Goal: Check status

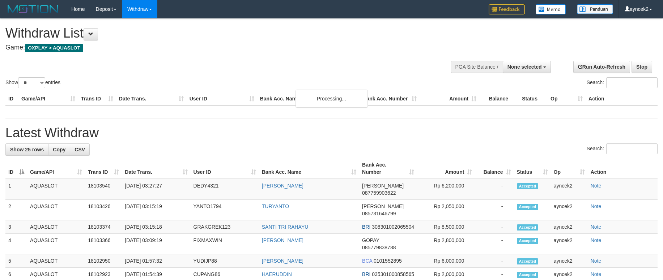
select select
select select "**"
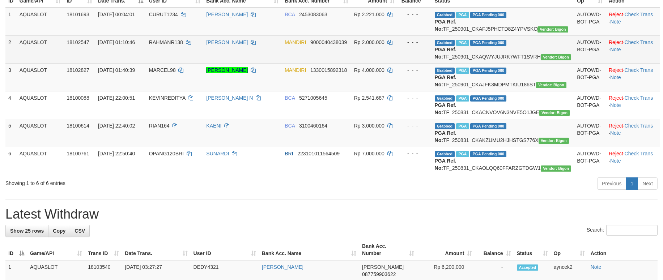
scroll to position [108, 0]
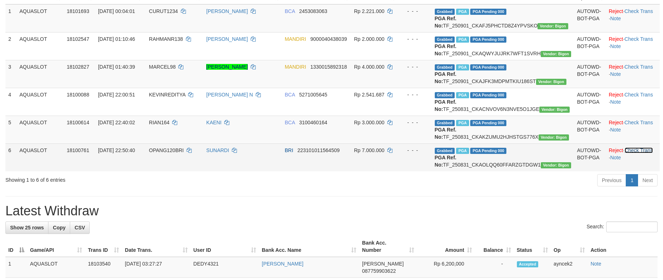
click at [628, 153] on link "Check Trans" at bounding box center [638, 151] width 29 height 6
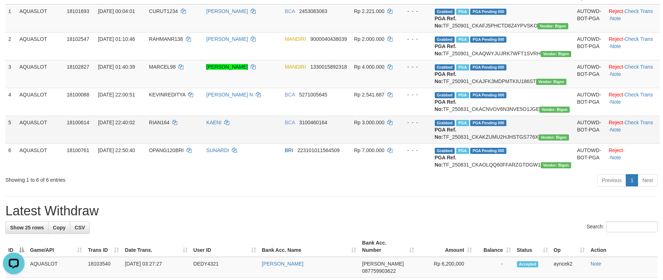
scroll to position [0, 0]
click at [644, 144] on td "Reject · Check Trans · Note" at bounding box center [633, 130] width 54 height 28
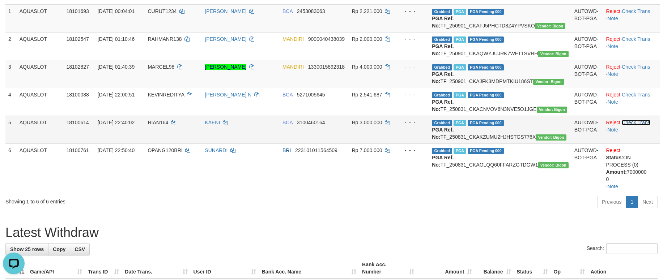
click at [644, 125] on link "Check Trans" at bounding box center [636, 123] width 29 height 6
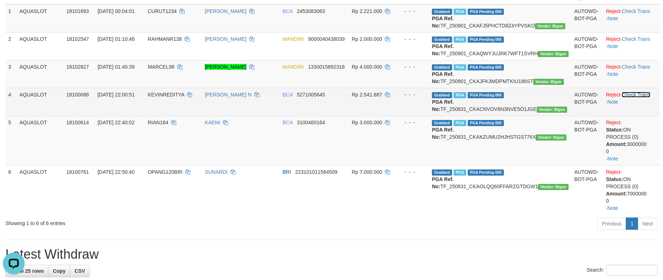
click at [639, 98] on link "Check Trans" at bounding box center [636, 95] width 29 height 6
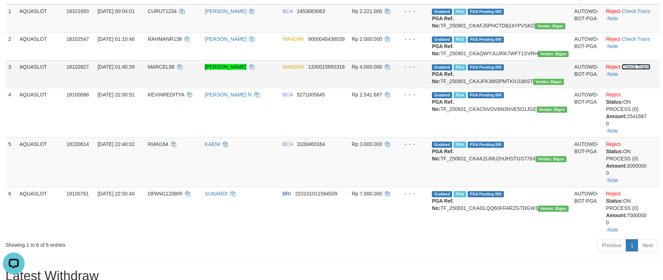
click at [645, 70] on link "Check Trans" at bounding box center [636, 67] width 29 height 6
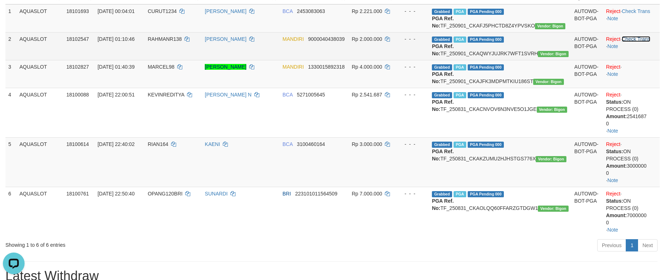
click at [637, 42] on link "Check Trans" at bounding box center [636, 39] width 29 height 6
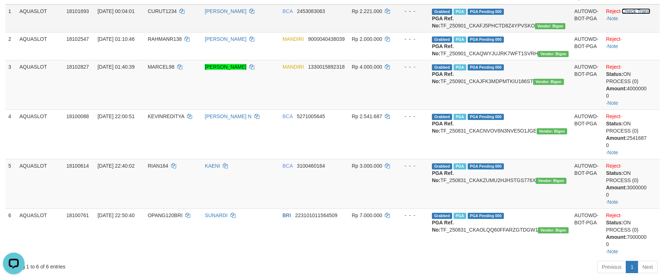
click at [637, 11] on link "Check Trans" at bounding box center [636, 11] width 29 height 6
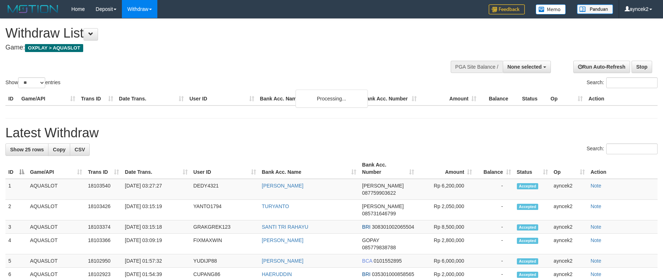
select select
select select "**"
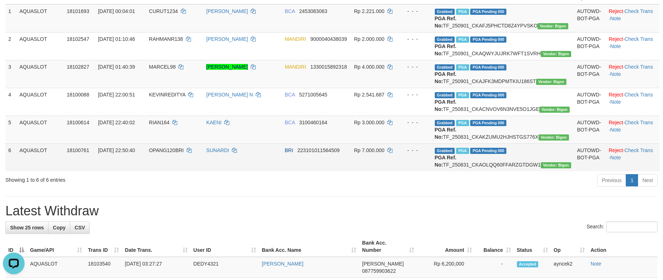
click at [110, 171] on td "[DATE] 22:50:40" at bounding box center [120, 158] width 51 height 28
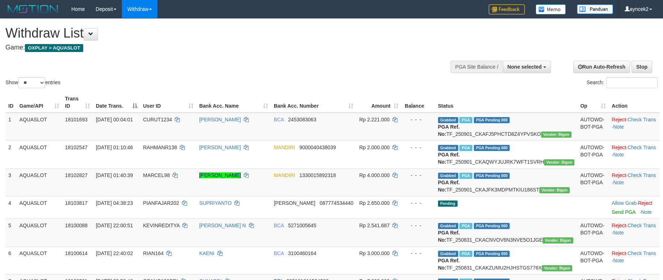
select select
select select "**"
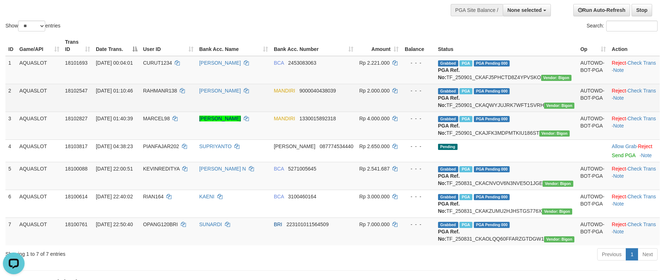
scroll to position [39, 0]
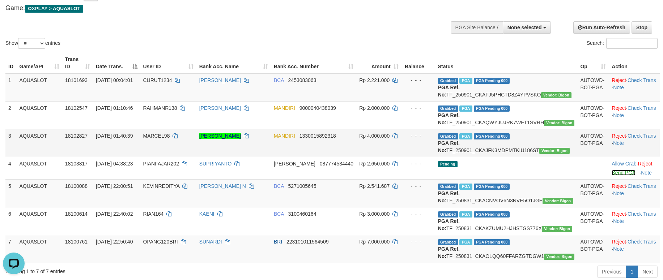
drag, startPoint x: 614, startPoint y: 193, endPoint x: 383, endPoint y: 149, distance: 235.7
click at [614, 176] on link "Send PGA" at bounding box center [623, 173] width 24 height 6
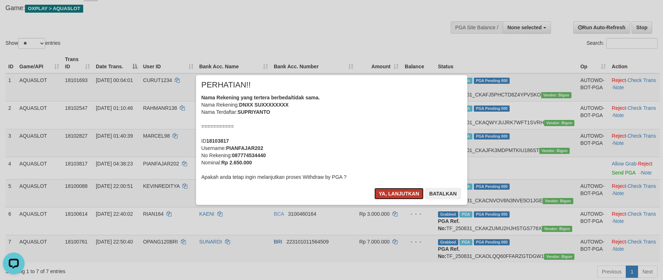
click at [396, 195] on button "Ya, lanjutkan" at bounding box center [398, 194] width 49 height 12
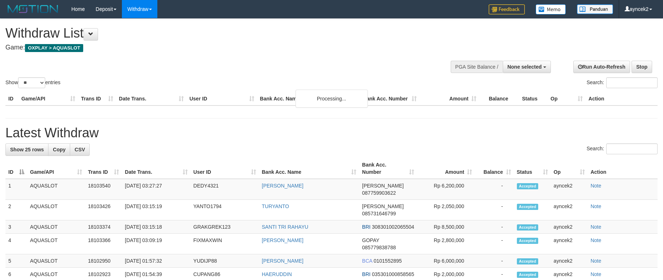
select select
select select "**"
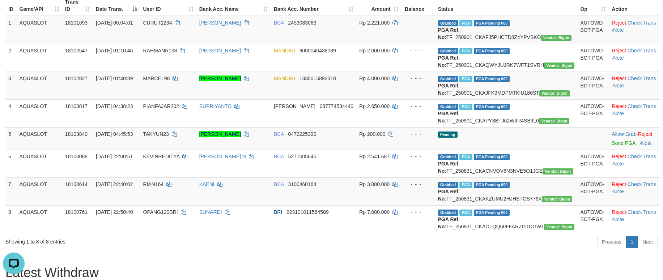
scroll to position [94, 0]
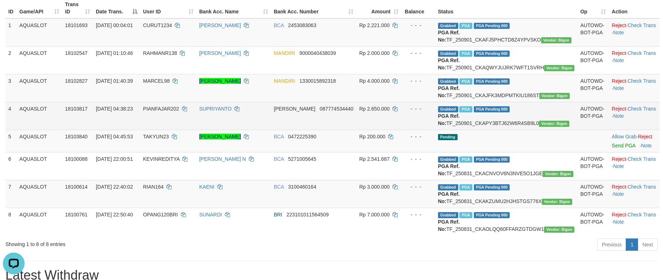
click at [105, 130] on td "[DATE] 04:38:23" at bounding box center [116, 116] width 47 height 28
click at [630, 112] on link "Check Trans" at bounding box center [641, 109] width 29 height 6
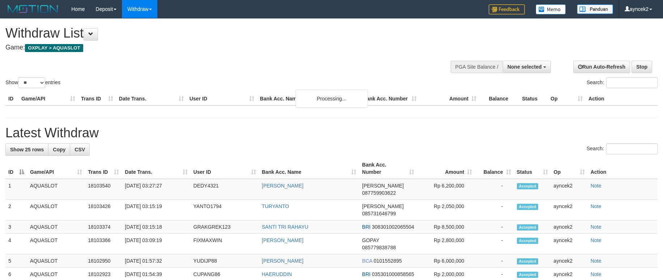
select select
select select "**"
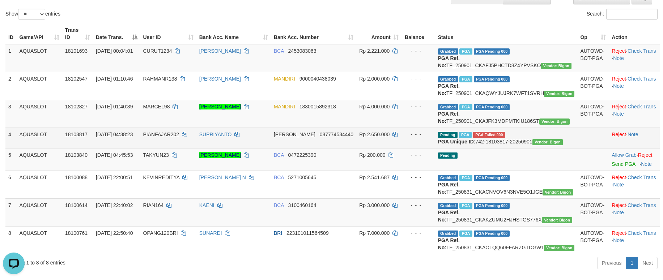
click at [505, 138] on span "PGA Failed 000" at bounding box center [489, 135] width 32 height 6
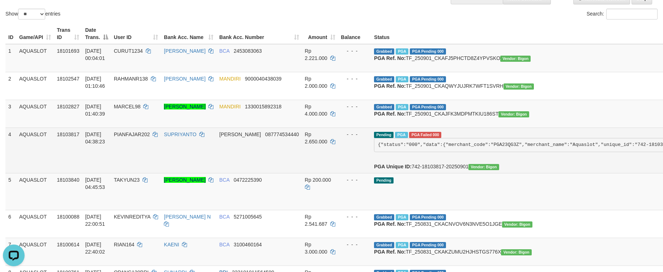
click at [416, 133] on span "PGA Failed 000" at bounding box center [425, 135] width 32 height 6
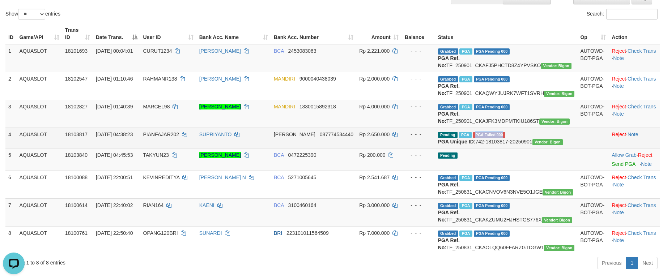
drag, startPoint x: 536, startPoint y: 158, endPoint x: 503, endPoint y: 157, distance: 33.6
click at [503, 148] on td "Pending PGA PGA Failed 000 {"status":"000","data":{"merchant_code":"PGA23QG3Z",…" at bounding box center [506, 138] width 142 height 21
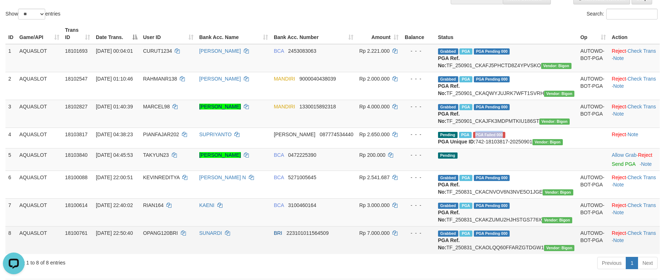
copy span "PGA Failed 000"
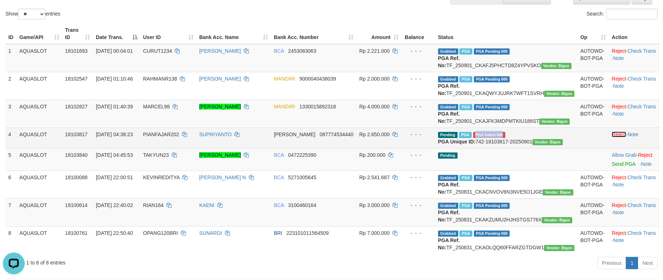
click at [611, 137] on link "Reject" at bounding box center [618, 135] width 14 height 6
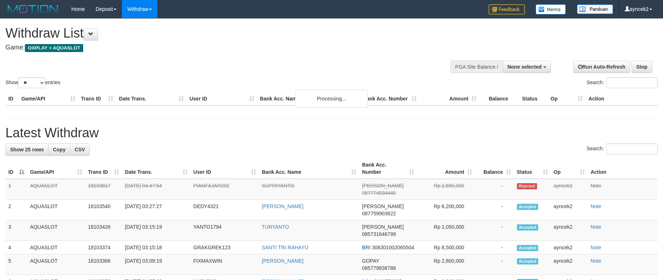
select select
select select "**"
select select
select select "**"
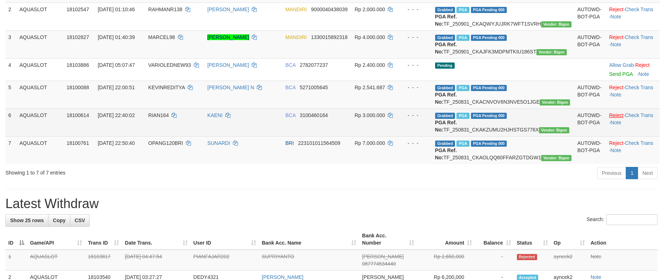
scroll to position [106, 0]
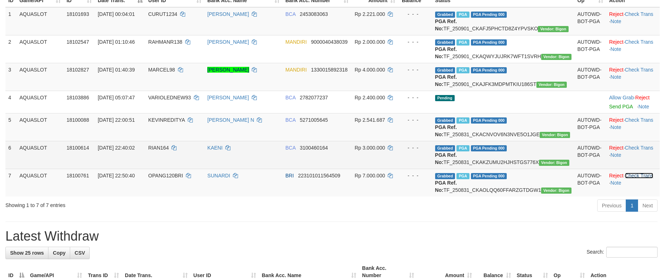
drag, startPoint x: 640, startPoint y: 214, endPoint x: 637, endPoint y: 193, distance: 21.3
click at [640, 179] on link "Check Trans" at bounding box center [639, 176] width 29 height 6
click at [640, 169] on td "Reject · Check Trans · Note" at bounding box center [633, 155] width 54 height 28
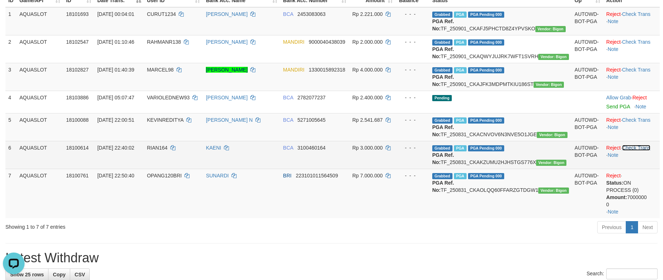
click at [646, 151] on link "Check Trans" at bounding box center [636, 148] width 29 height 6
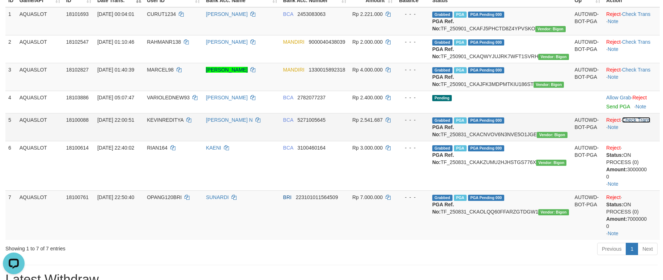
click at [642, 123] on link "Check Trans" at bounding box center [636, 120] width 29 height 6
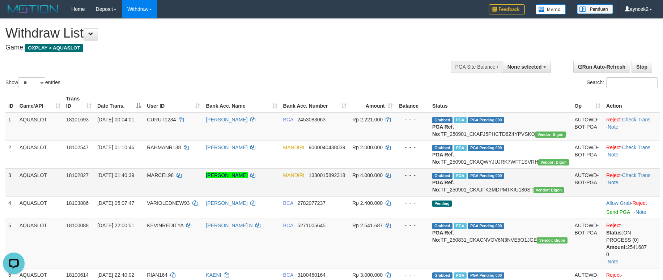
click at [641, 192] on td "Reject · Check Trans · Note" at bounding box center [631, 183] width 56 height 28
click at [641, 178] on link "Check Trans" at bounding box center [636, 175] width 29 height 6
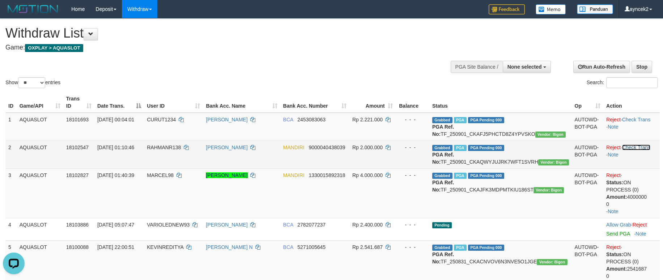
click at [645, 150] on link "Check Trans" at bounding box center [636, 148] width 29 height 6
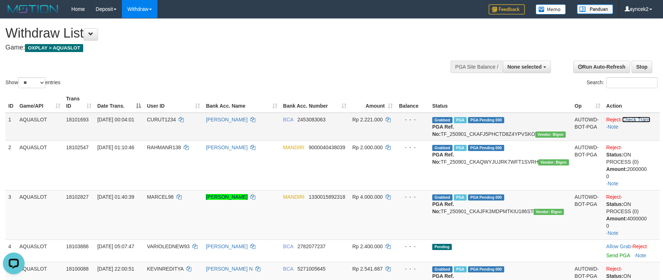
click at [647, 120] on link "Check Trans" at bounding box center [636, 120] width 29 height 6
